Goal: Find specific page/section: Find specific page/section

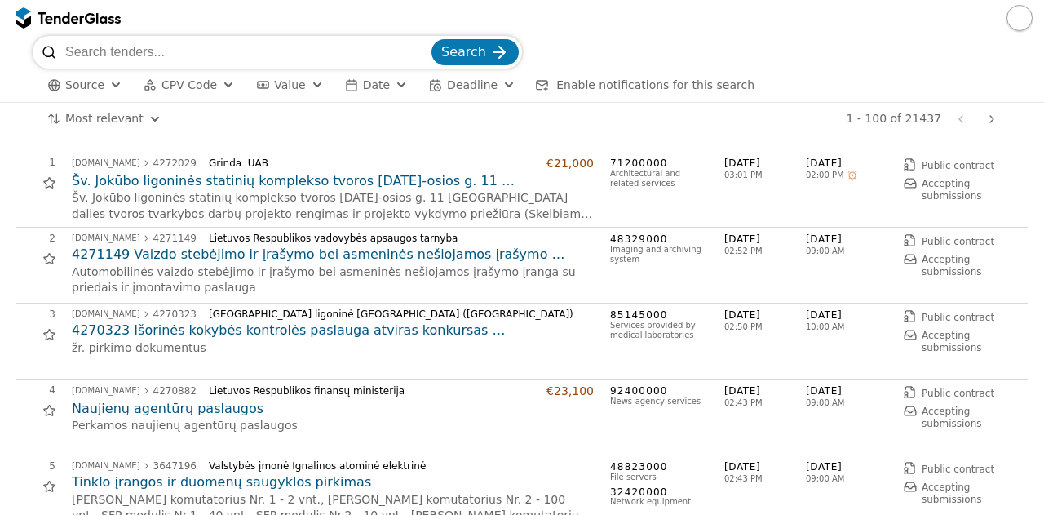
click at [199, 77] on button "CPV Code" at bounding box center [189, 85] width 104 height 20
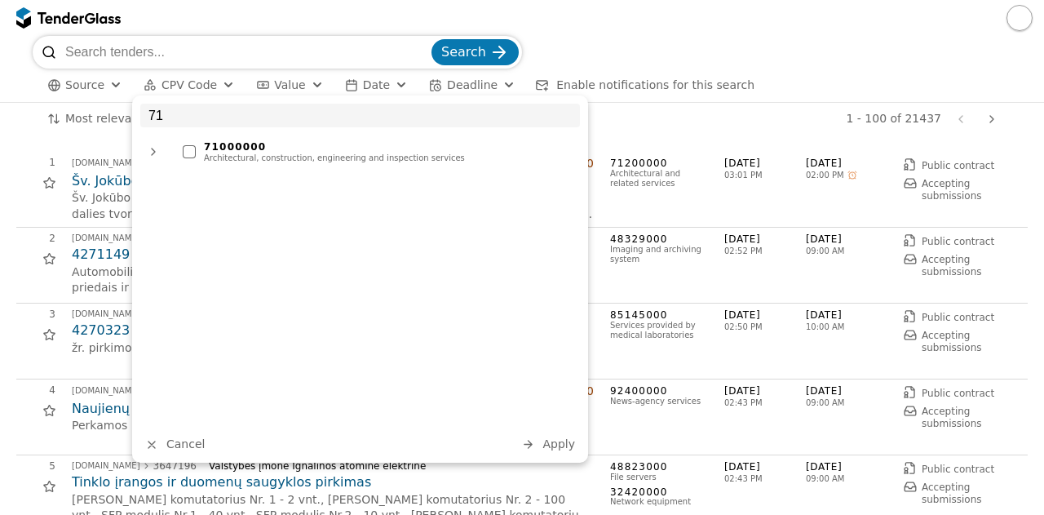
type input "71"
click at [275, 145] on div "71000000" at bounding box center [388, 146] width 368 height 11
click at [560, 449] on span "Apply" at bounding box center [558, 443] width 33 height 13
